Goal: Information Seeking & Learning: Learn about a topic

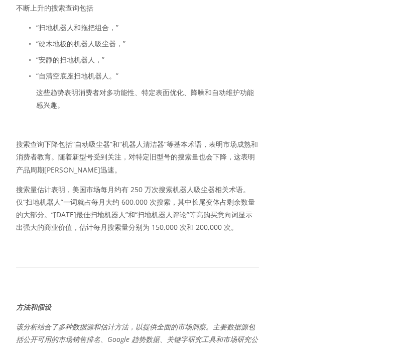
scroll to position [2682, 0]
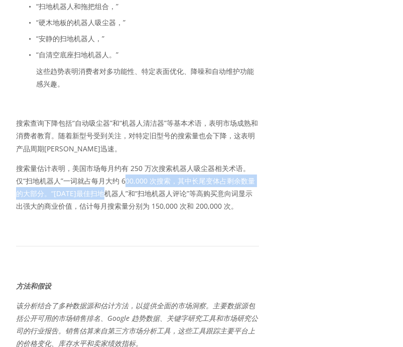
drag, startPoint x: 118, startPoint y: 223, endPoint x: 130, endPoint y: 217, distance: 13.5
click at [130, 211] on font "搜索量估计表明，美国市场每月约有 250 万次搜索机器人吸尘器相关术语。仅“扫地机器人”一词就占每月大约 600,000 次搜索，其中长尾变体占剩余数量的大部…" at bounding box center [135, 187] width 239 height 48
click at [111, 211] on font "搜索量估计表明，美国市场每月约有 250 万次搜索机器人吸尘器相关术语。仅“扫地机器人”一词就占每月大约 600,000 次搜索，其中长尾变体占剩余数量的大部…" at bounding box center [135, 187] width 239 height 48
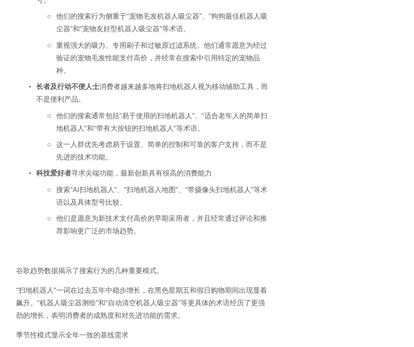
scroll to position [1755, 0]
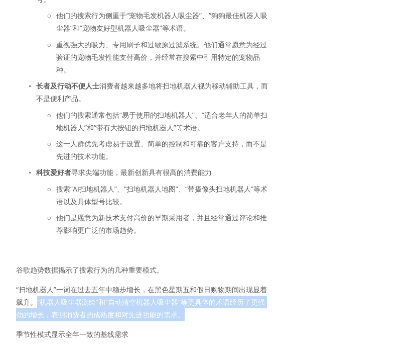
drag, startPoint x: 190, startPoint y: 257, endPoint x: 38, endPoint y: 249, distance: 152.4
click at [38, 284] on font "“扫地机器人”一词在过去五年中稳步增长，在黑色星期五和假日购物期间出现显着飙升。“机器人吸尘器测绘”和“自动清空机器人吸尘器”等更具体的术语经历了更强劲的增长…" at bounding box center [141, 301] width 251 height 35
drag, startPoint x: 196, startPoint y: 258, endPoint x: 38, endPoint y: 248, distance: 159.0
click at [38, 283] on p "“扫地机器人”一词在过去五年中稳步增长，在黑色星期五和假日购物期间出现显着飙升。“机器人吸尘器测绘”和“自动清空机器人吸尘器”等更具体的术语经历了更强劲的增长…" at bounding box center [143, 302] width 254 height 38
copy font "“机器人吸尘器测绘”和“自动清空机器人吸尘器”等更具体的术语经历了更强劲的增长，表明消费者的成熟度和对先进功能的需求。"
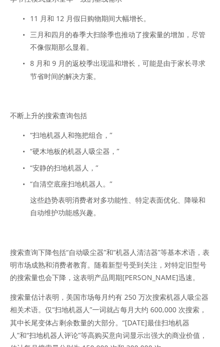
scroll to position [1940, 0]
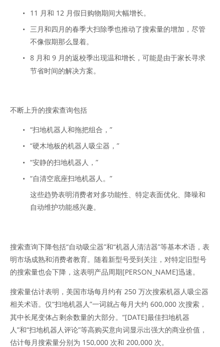
click at [64, 265] on p "搜索查询下降包括“自动吸尘器”和“机器人清洁器”等基本术语，表明市场成熟和消费者教育。随着新型号受到关注，对特定旧型号的搜索量也会下降，这表明产品周期[PER…" at bounding box center [110, 259] width 200 height 38
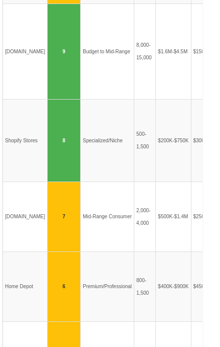
scroll to position [2707, 0]
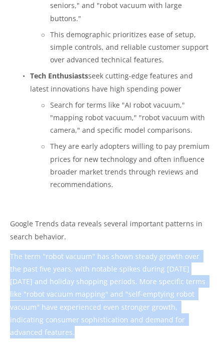
drag, startPoint x: 9, startPoint y: 113, endPoint x: 179, endPoint y: 181, distance: 183.5
click at [179, 181] on div "Buyer Demand and Keyword Trends Analysis The robot vacuum market serves several…" at bounding box center [110, 197] width 217 height 1338
copy font "The term "robot vacuum" has shown steady growth over the past five years, with …"
